Goal: Task Accomplishment & Management: Complete application form

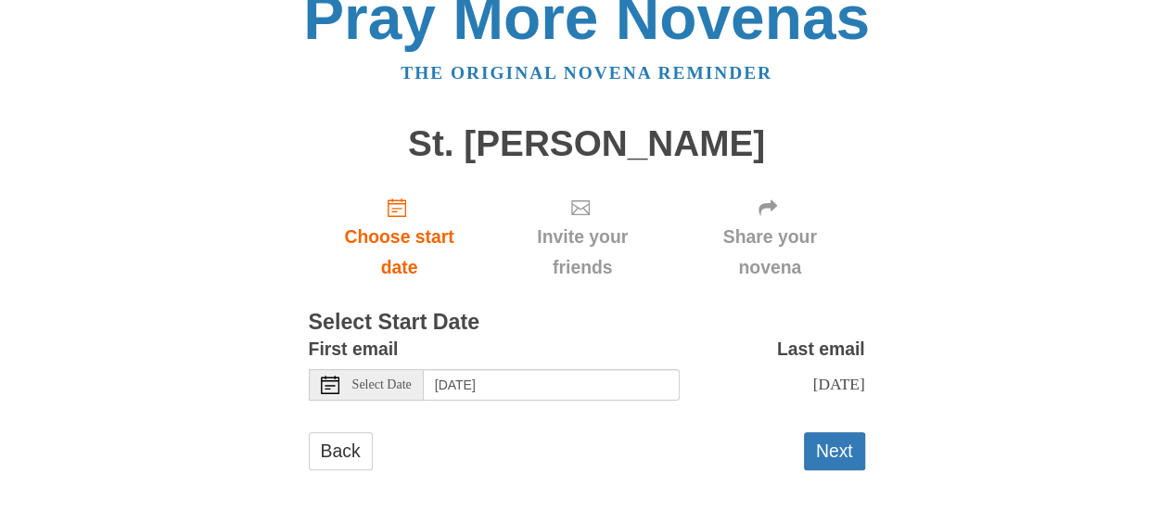
scroll to position [43, 0]
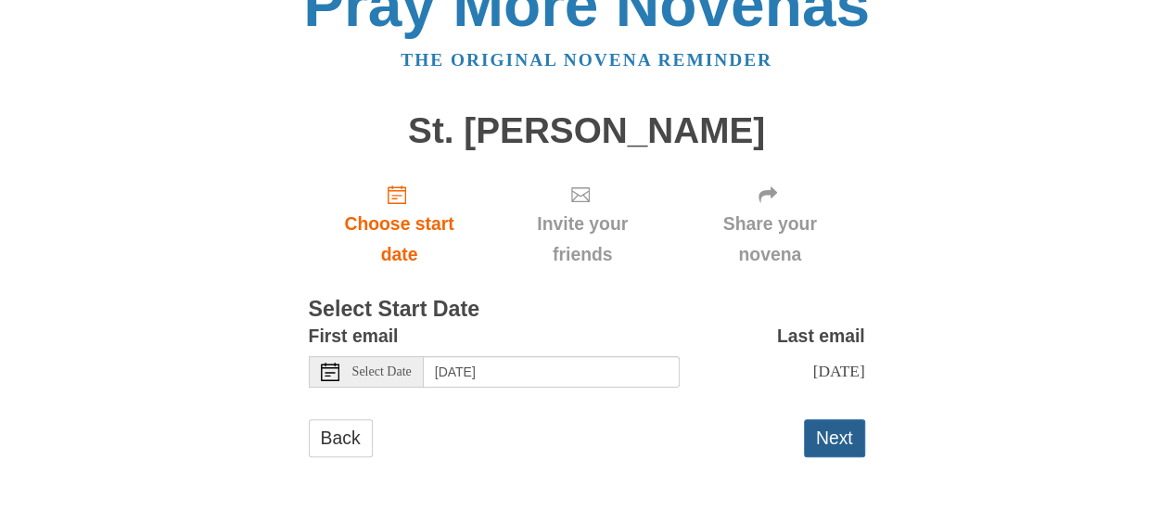
click at [823, 437] on button "Next" at bounding box center [834, 438] width 61 height 38
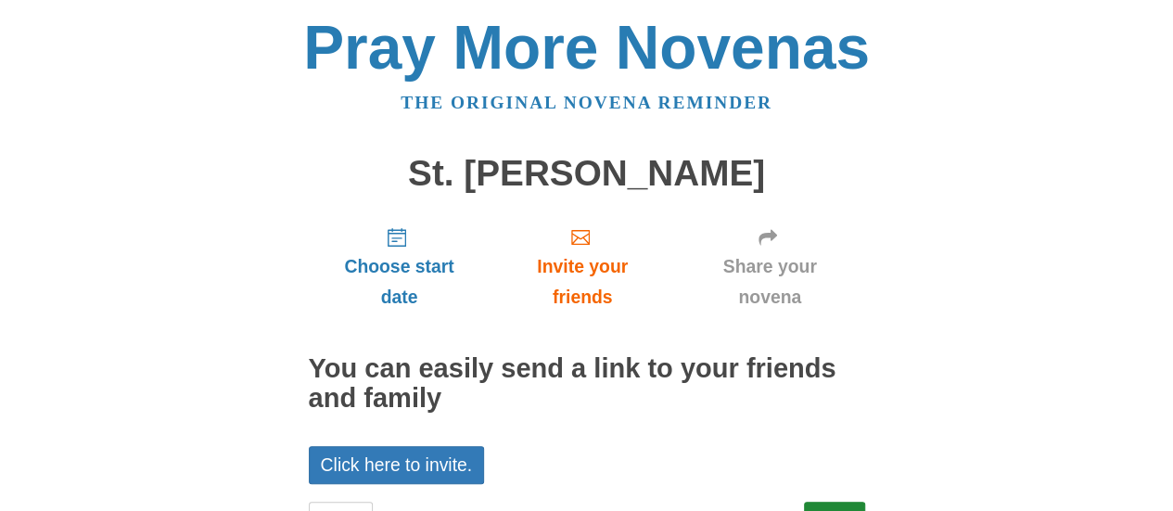
scroll to position [82, 0]
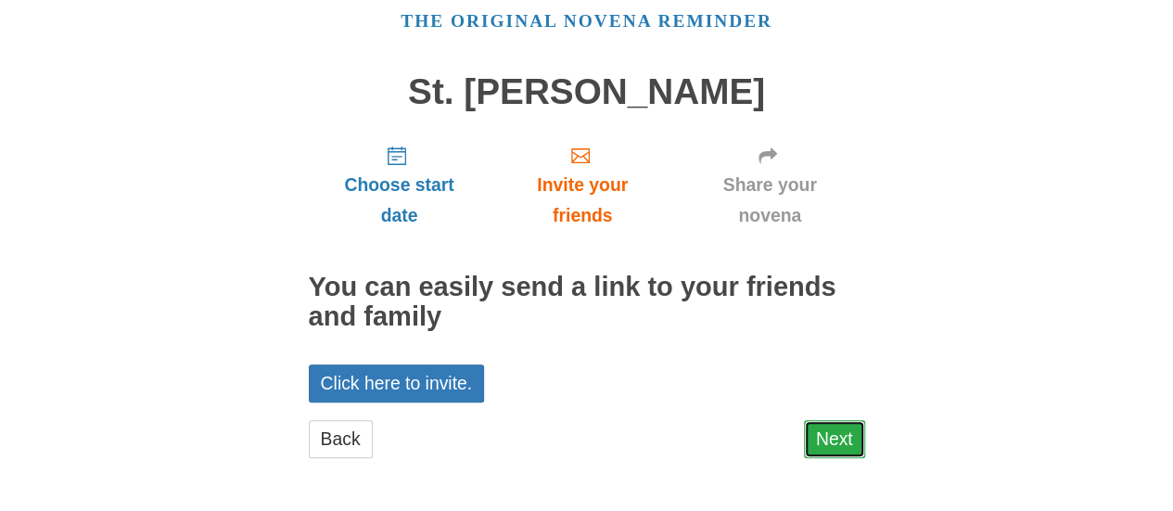
click at [820, 445] on link "Next" at bounding box center [834, 439] width 61 height 38
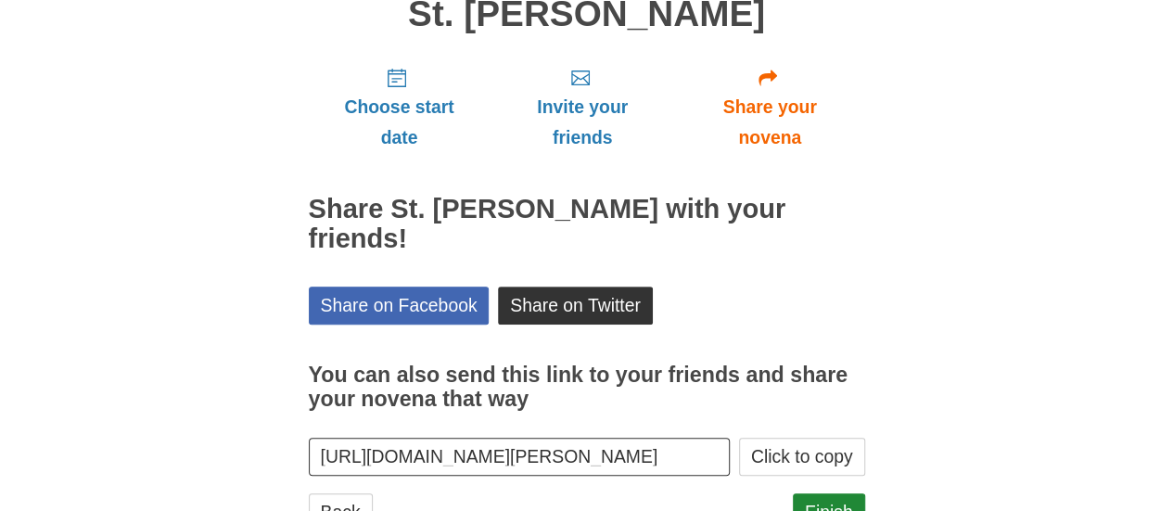
scroll to position [232, 0]
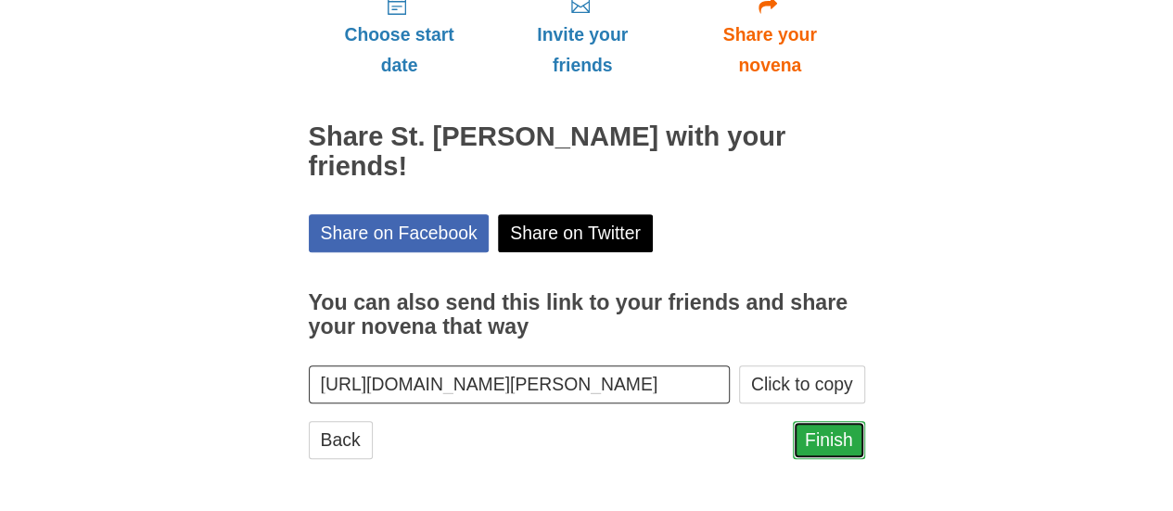
click at [853, 435] on link "Finish" at bounding box center [829, 440] width 72 height 38
